Goal: Check status

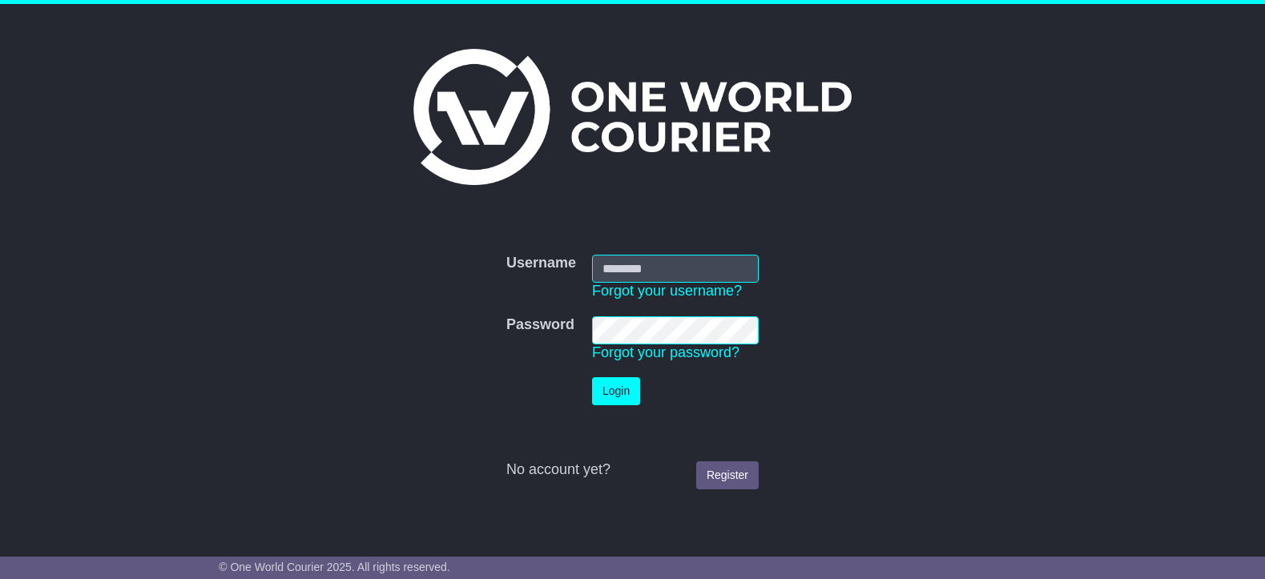
type input "**********"
click at [613, 391] on button "Login" at bounding box center [616, 391] width 48 height 28
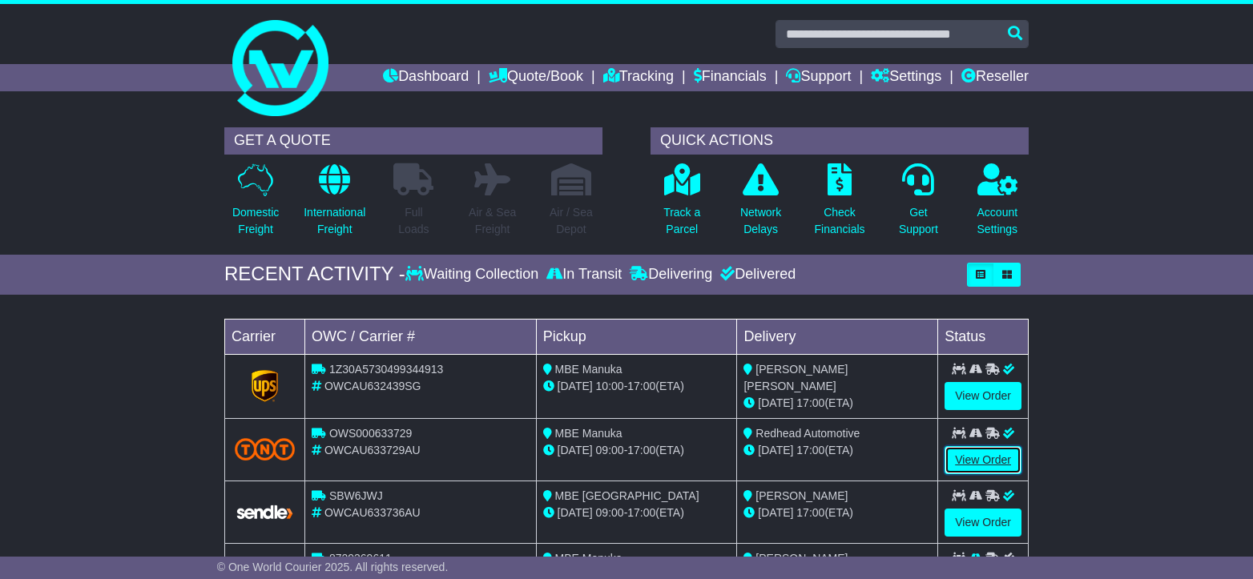
click at [983, 462] on link "View Order" at bounding box center [983, 460] width 77 height 28
